Goal: Information Seeking & Learning: Learn about a topic

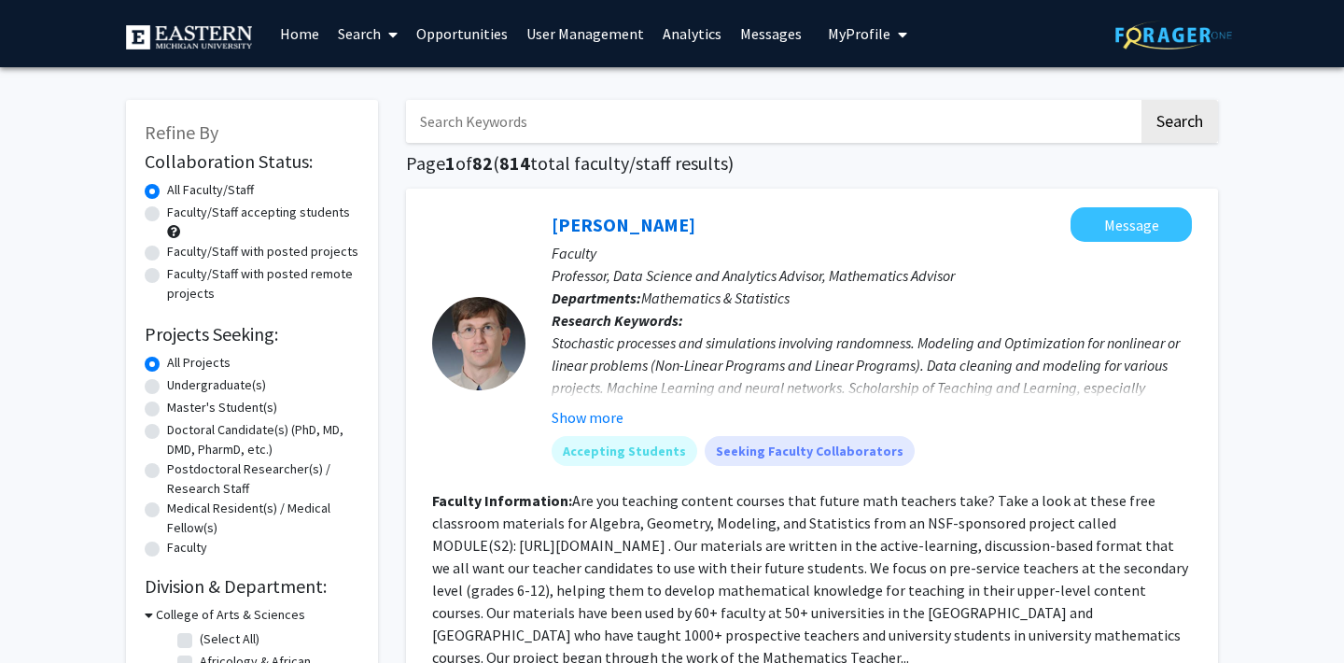
click at [677, 33] on link "Analytics" at bounding box center [691, 33] width 77 height 65
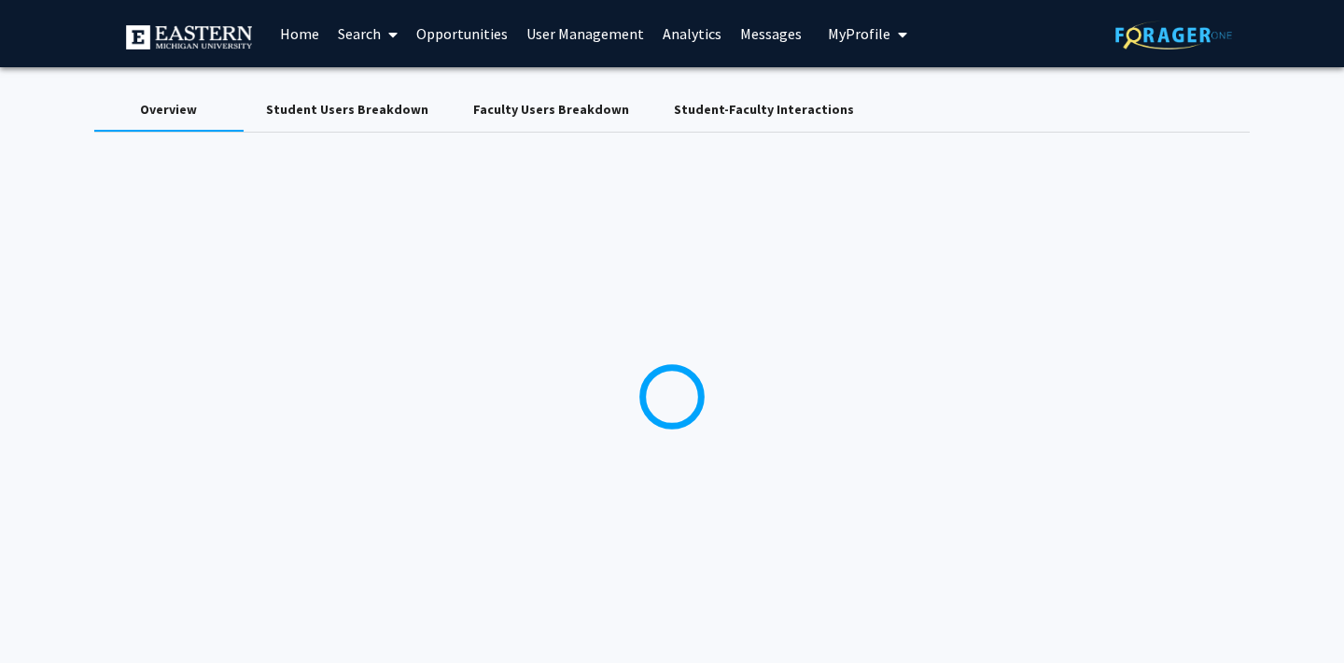
click at [533, 116] on div "Faculty Users Breakdown" at bounding box center [551, 110] width 156 height 20
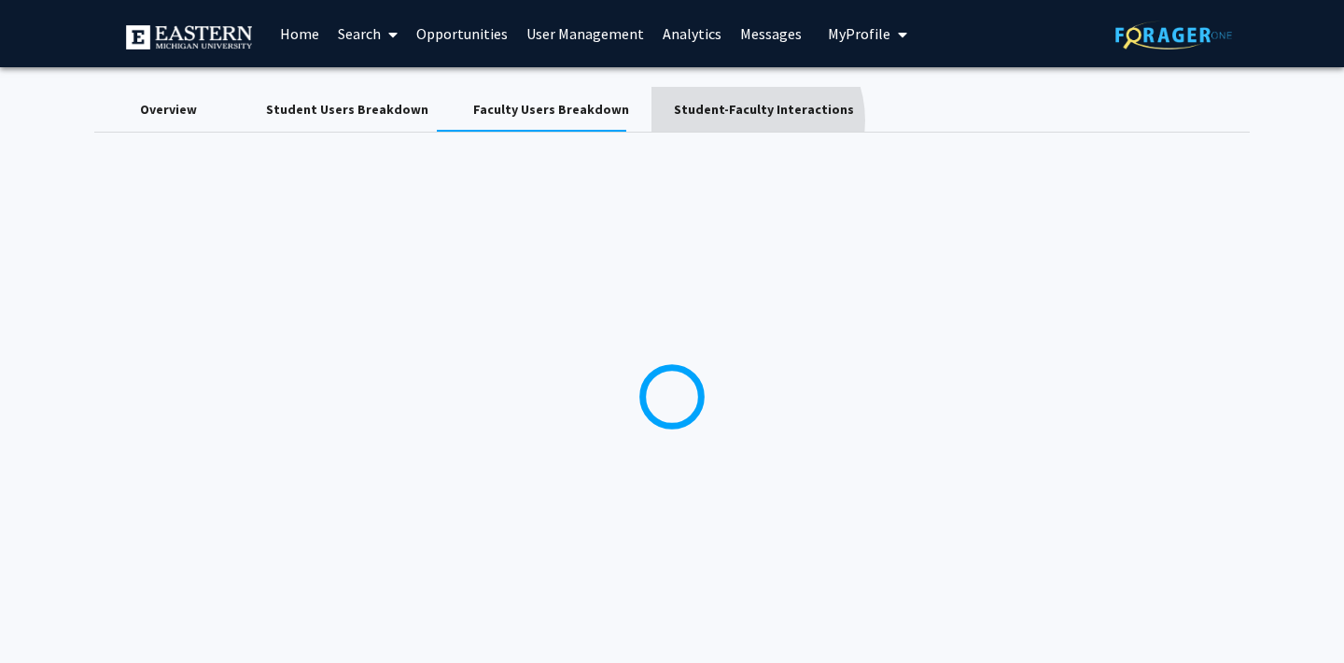
click at [720, 120] on div "Student-Faculty Interactions" at bounding box center [764, 109] width 225 height 45
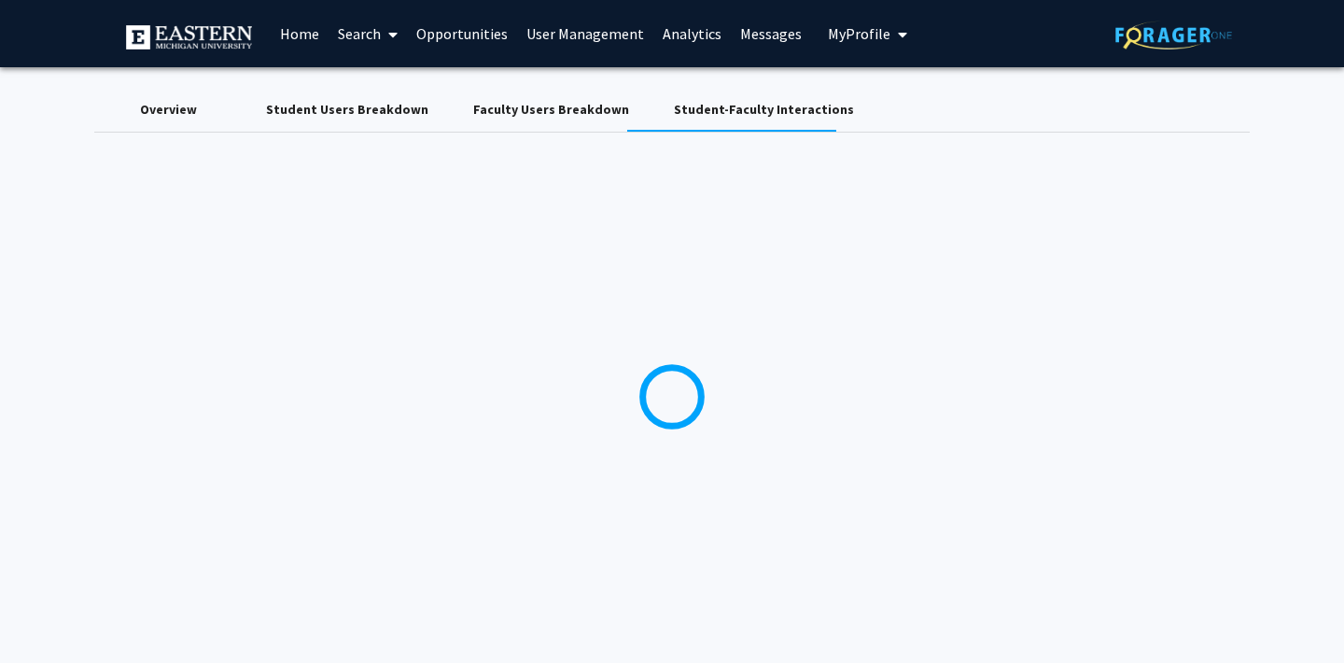
click at [375, 107] on div "Student Users Breakdown" at bounding box center [347, 110] width 162 height 20
click at [841, 33] on span "My Profile" at bounding box center [859, 33] width 63 height 19
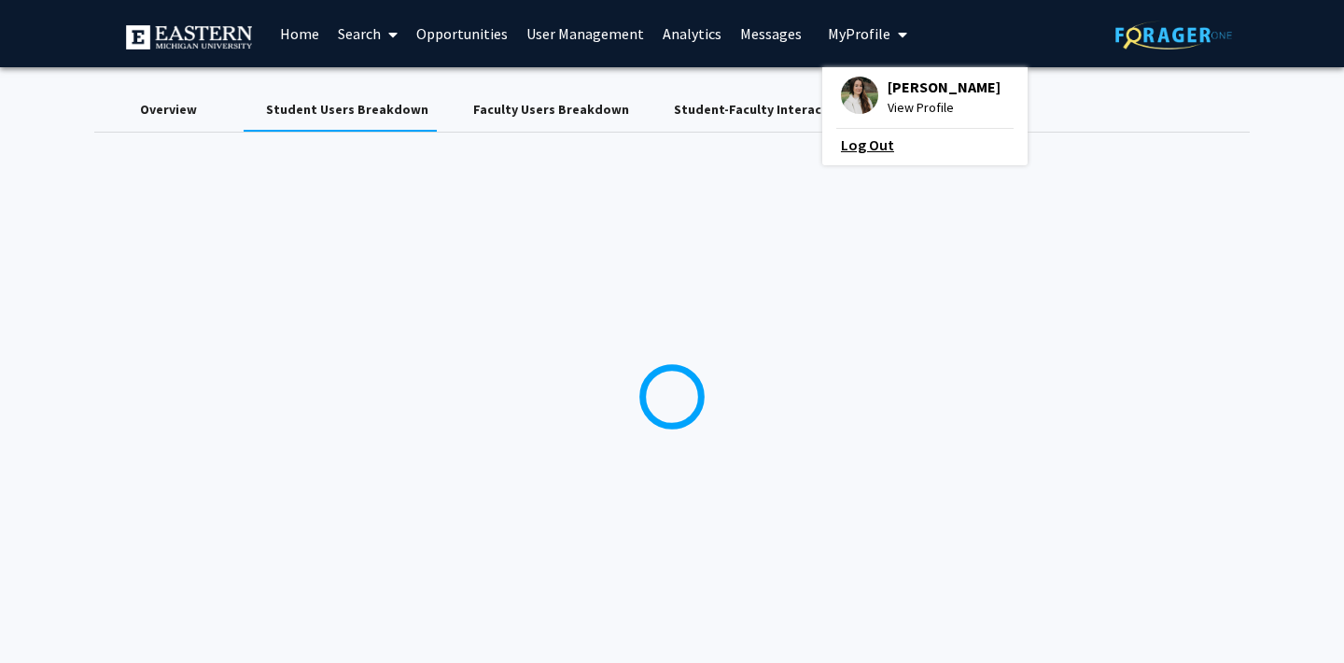
click at [845, 148] on link "Log Out" at bounding box center [925, 145] width 168 height 22
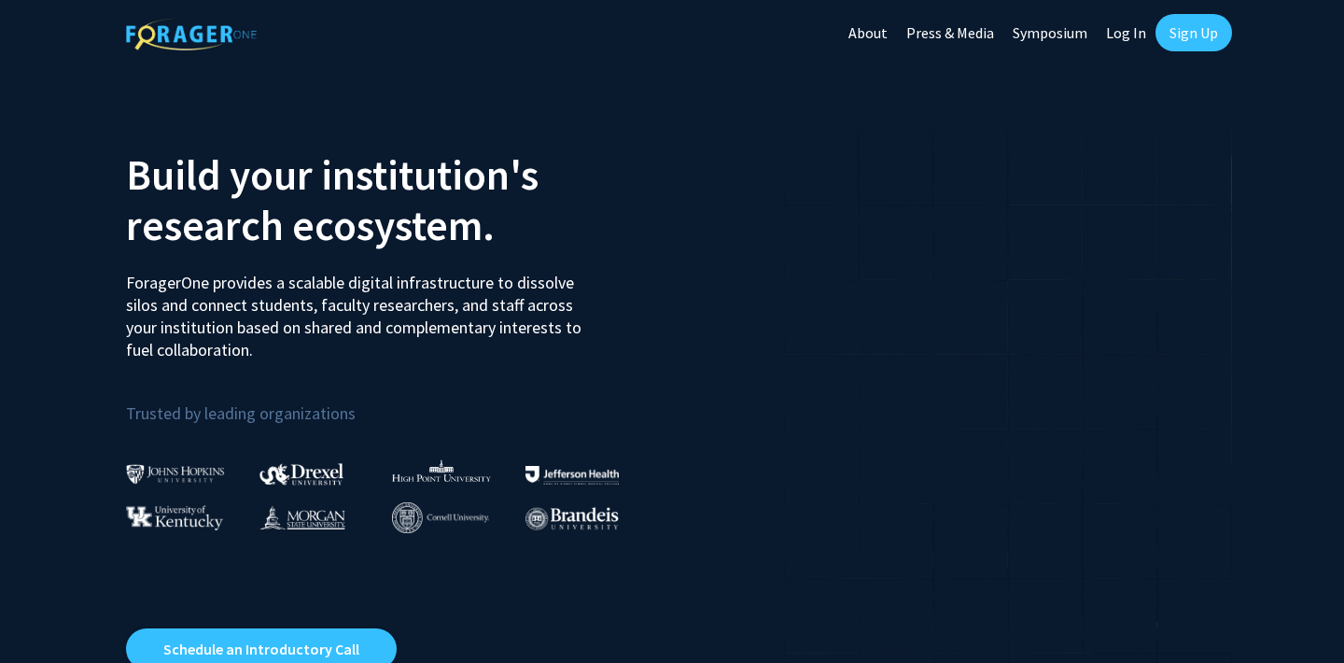
click at [1131, 34] on link "Log In" at bounding box center [1126, 32] width 59 height 65
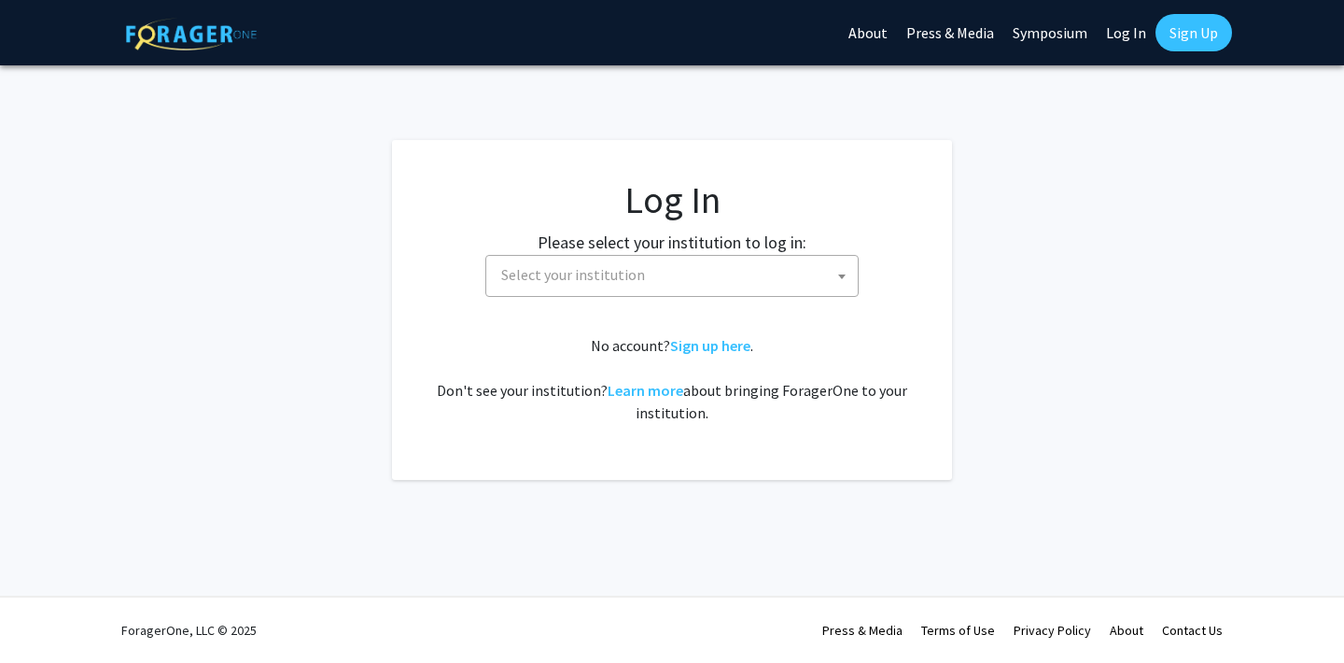
click at [690, 266] on span "Select your institution" at bounding box center [676, 275] width 364 height 38
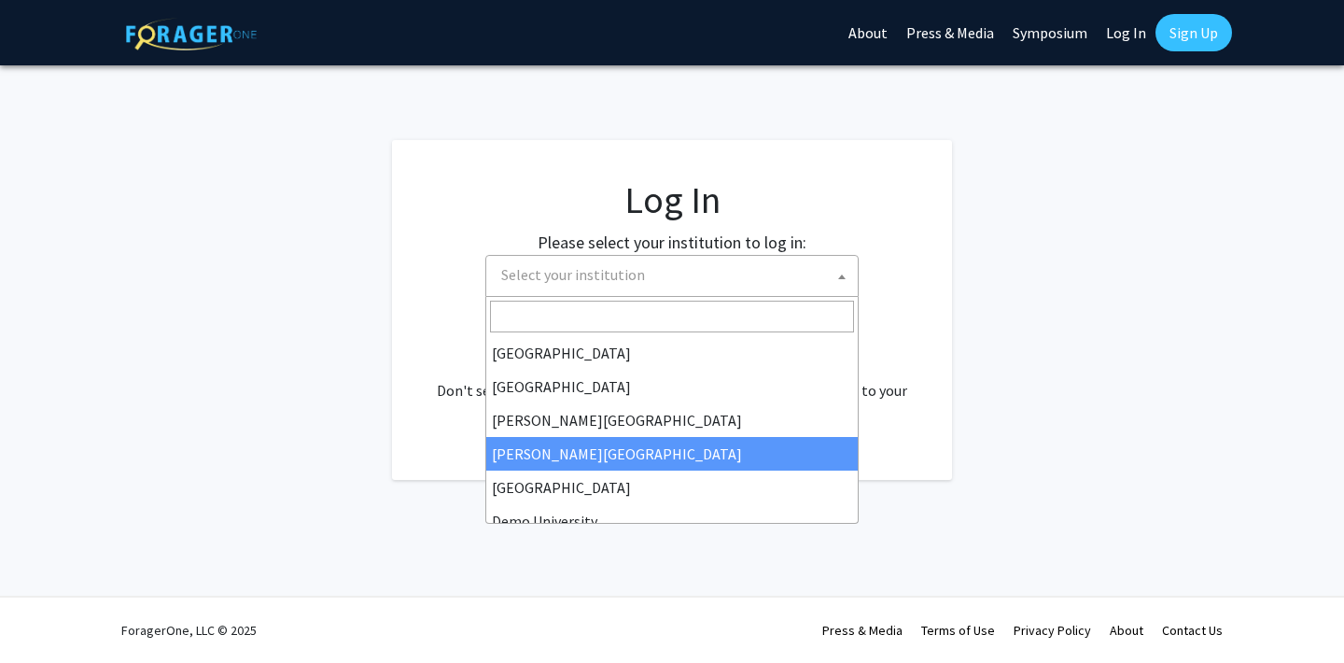
scroll to position [36, 0]
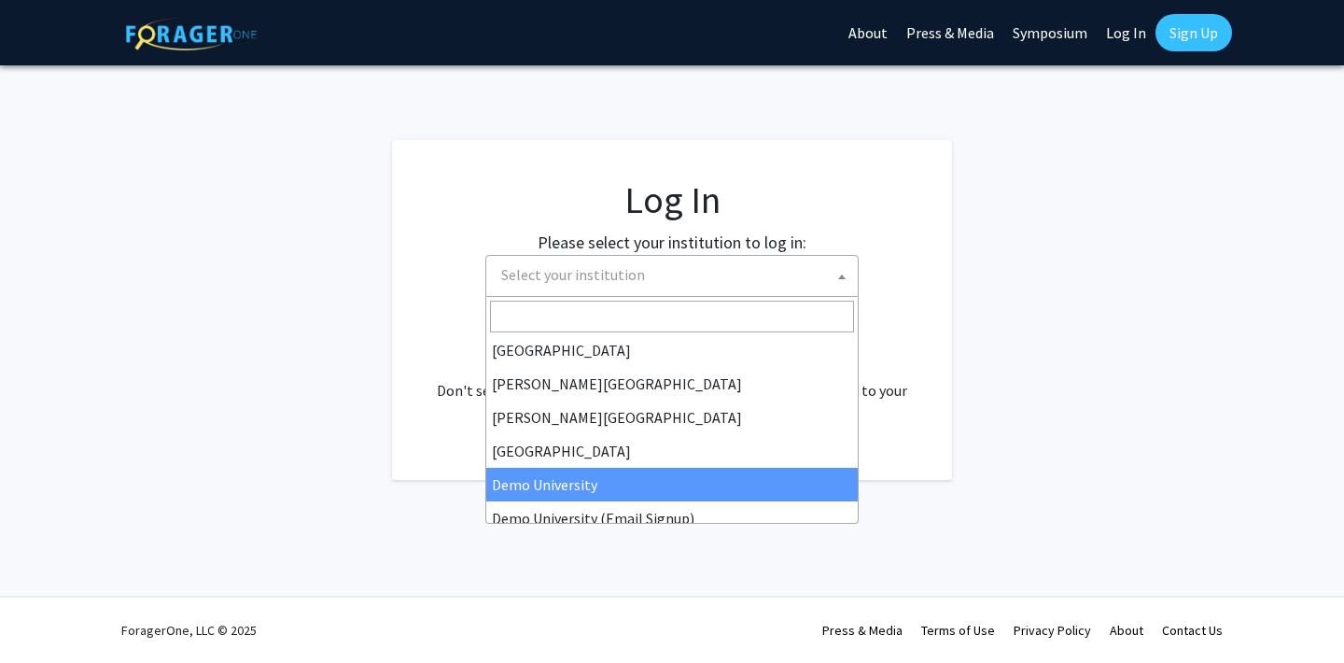
select select "8"
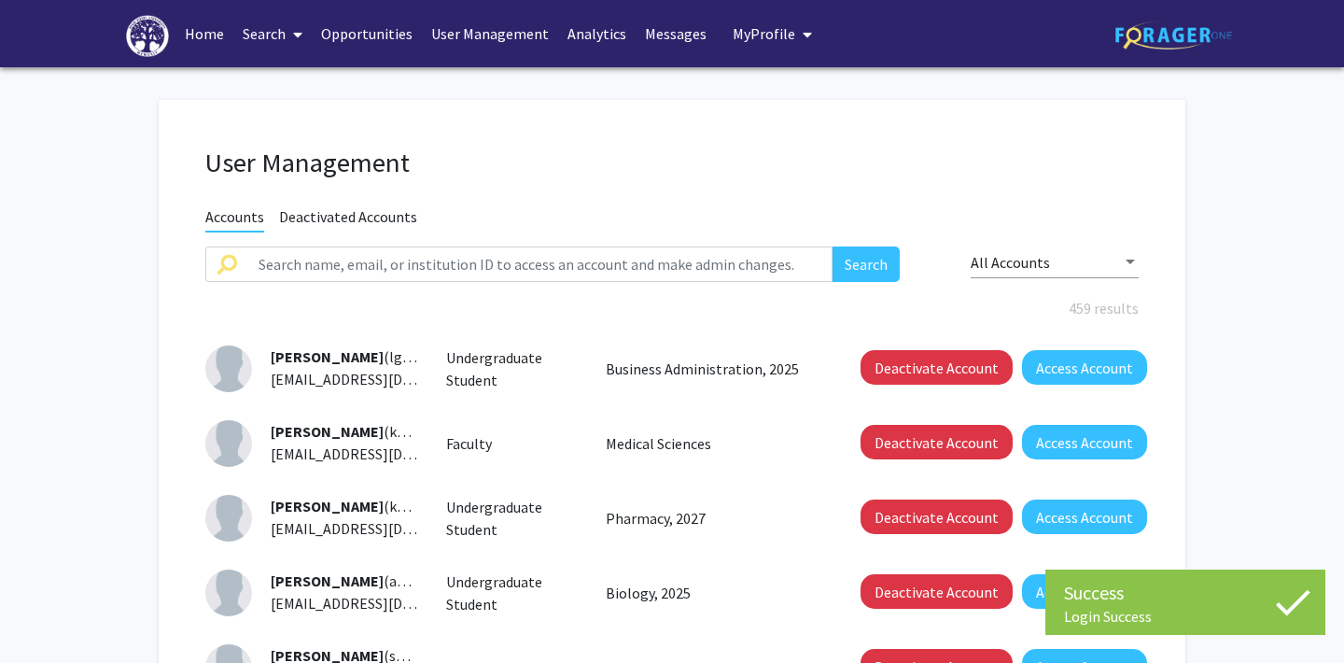
click at [571, 33] on link "Analytics" at bounding box center [596, 33] width 77 height 65
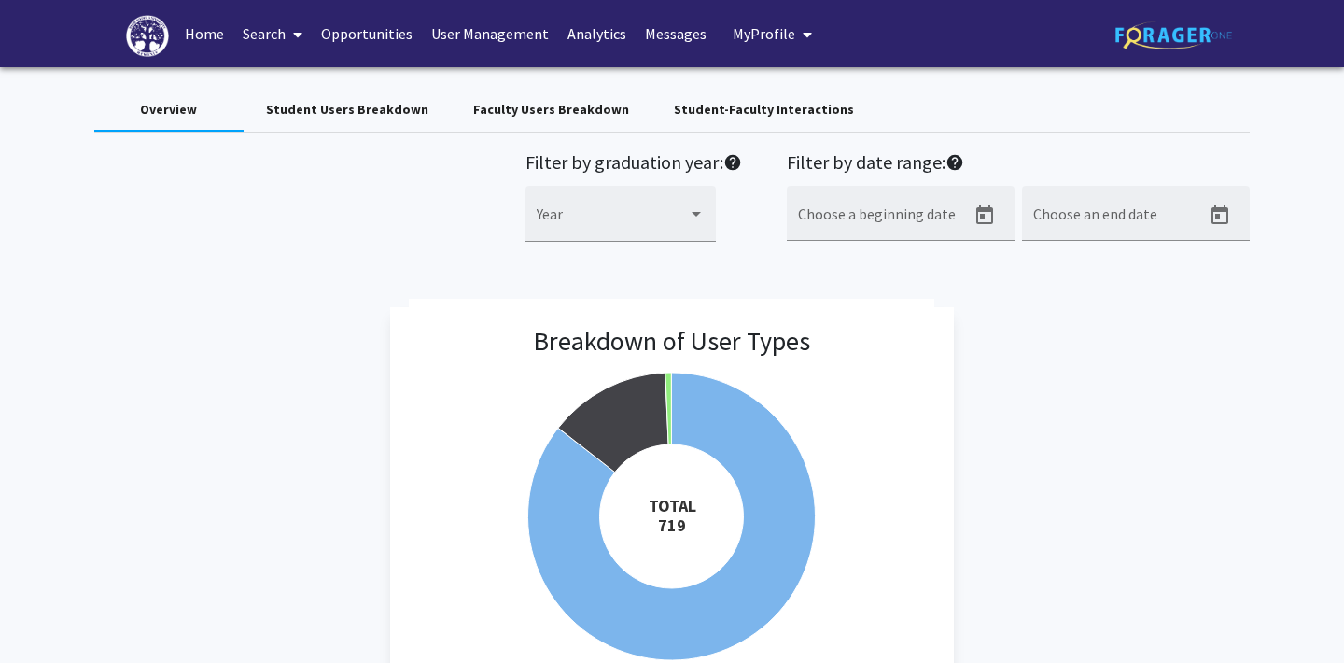
click at [355, 121] on div "Student Users Breakdown" at bounding box center [347, 109] width 207 height 45
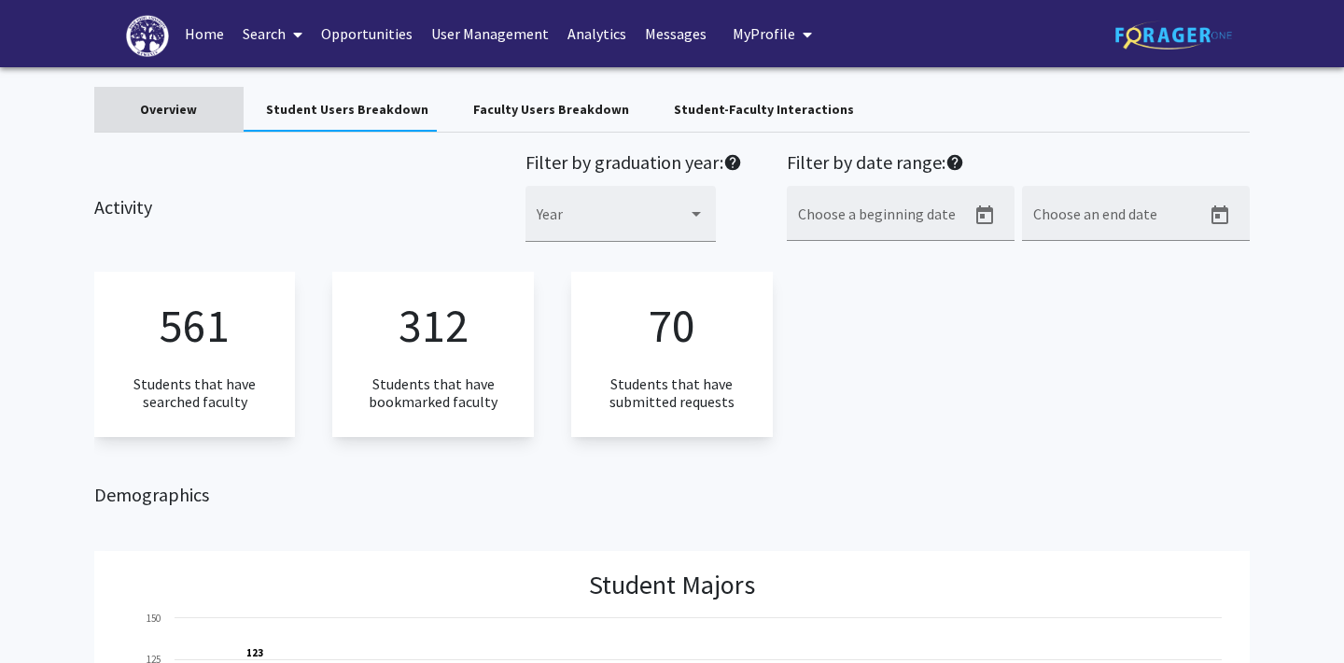
click at [162, 118] on div "Overview" at bounding box center [168, 110] width 57 height 20
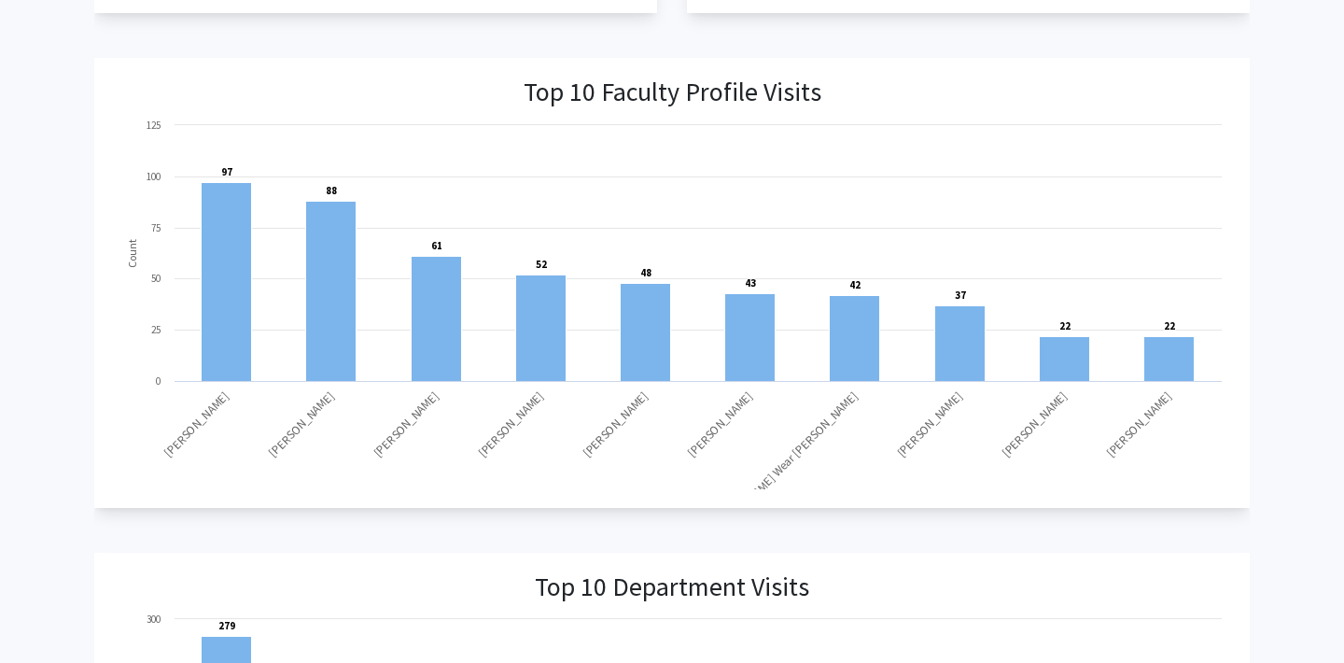
scroll to position [1229, 0]
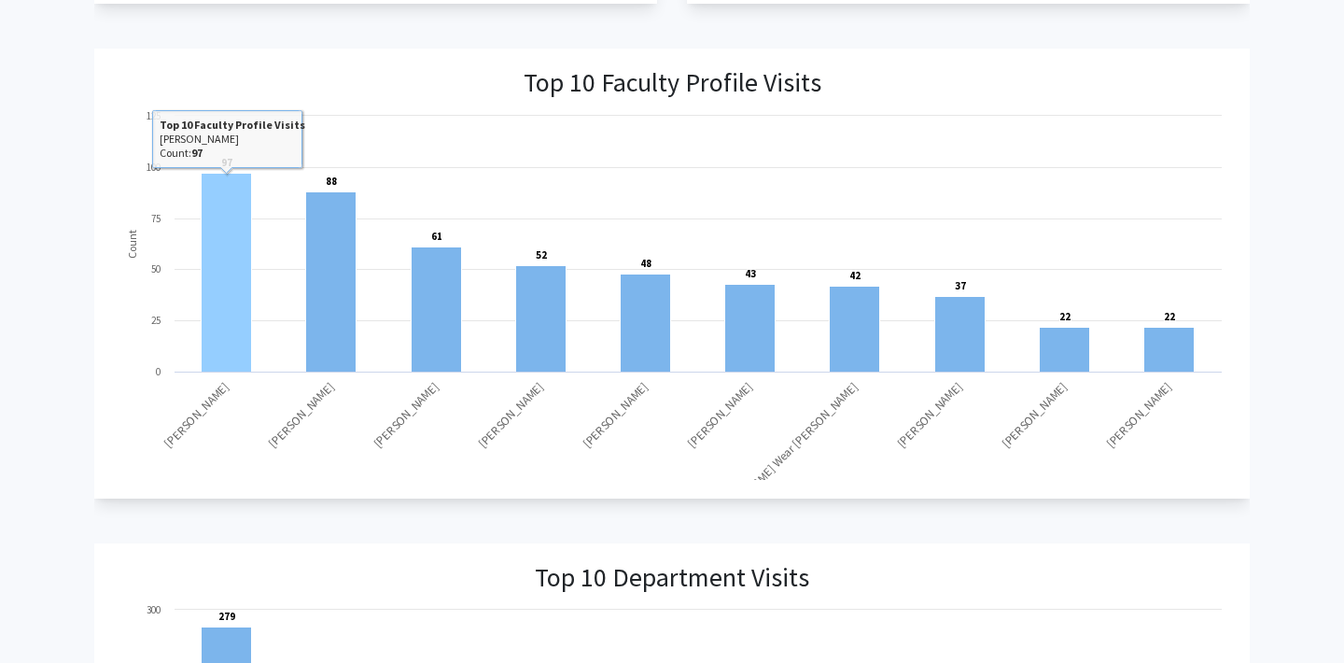
click at [220, 322] on rect at bounding box center [226, 272] width 50 height 199
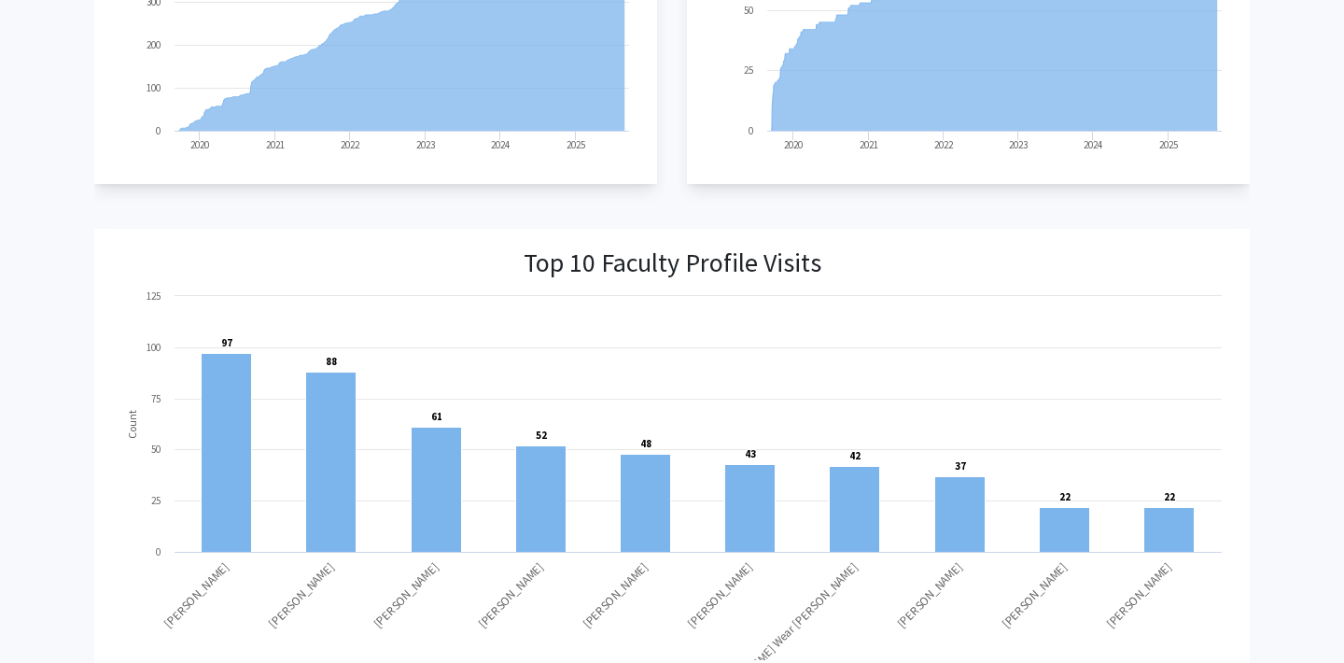
scroll to position [0, 0]
